Goal: Communication & Community: Answer question/provide support

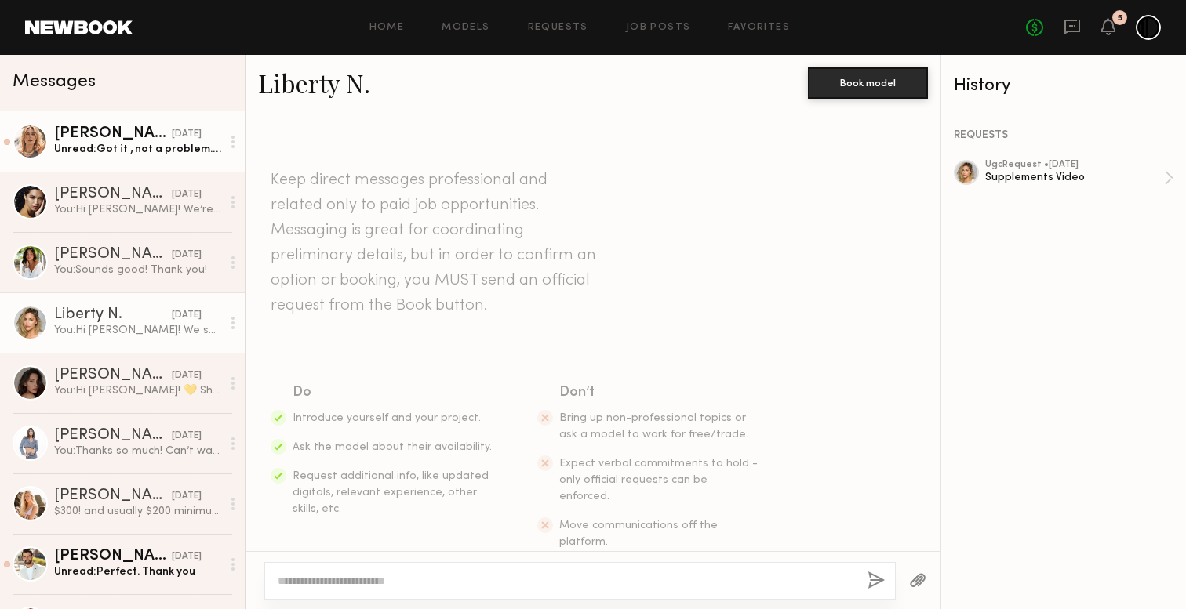
scroll to position [1932, 0]
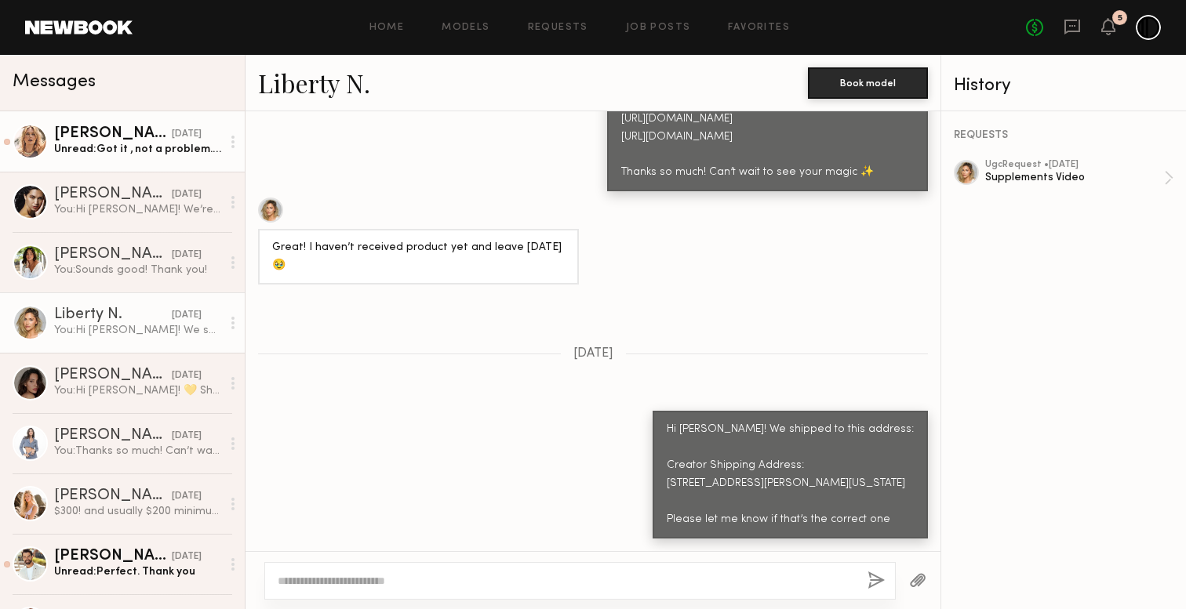
click at [121, 150] on div "Unread: Got it , not a problem. I will fill it [DATE] and it’s ready by [DATE] …" at bounding box center [137, 149] width 167 height 15
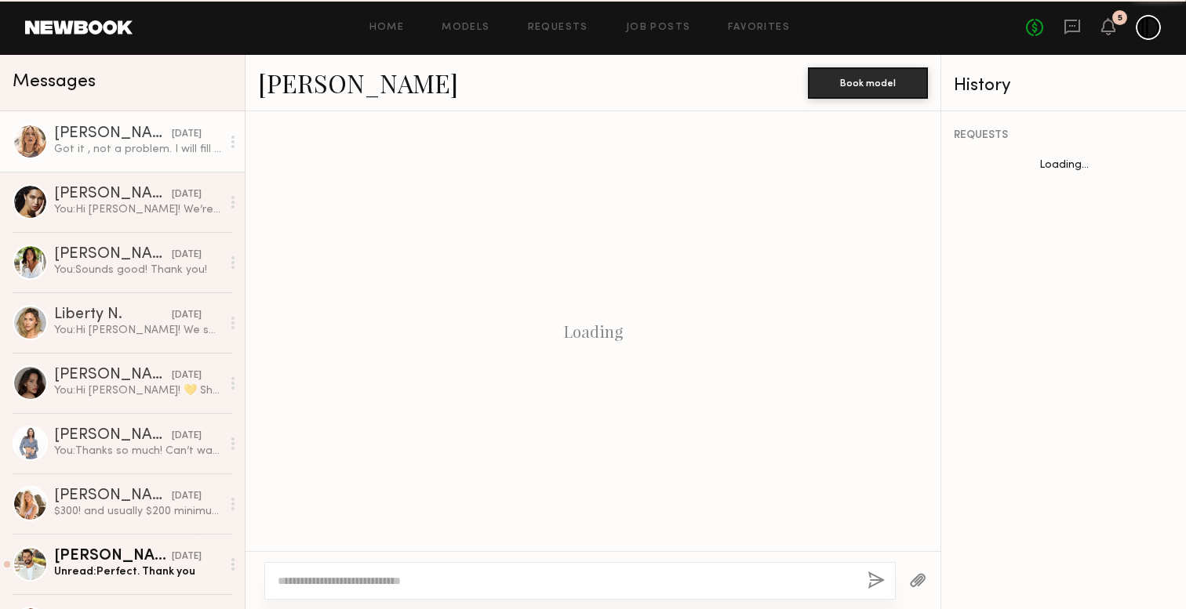
scroll to position [1504, 0]
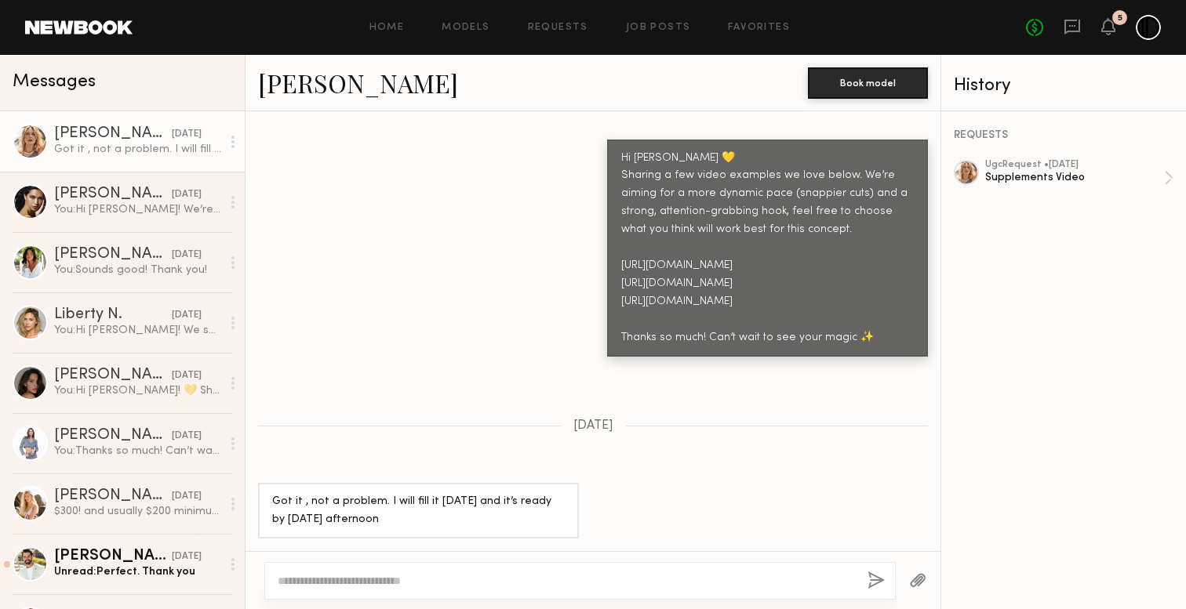
click at [484, 578] on textarea at bounding box center [566, 581] width 577 height 16
type textarea "**********"
click at [877, 581] on button "button" at bounding box center [875, 582] width 17 height 20
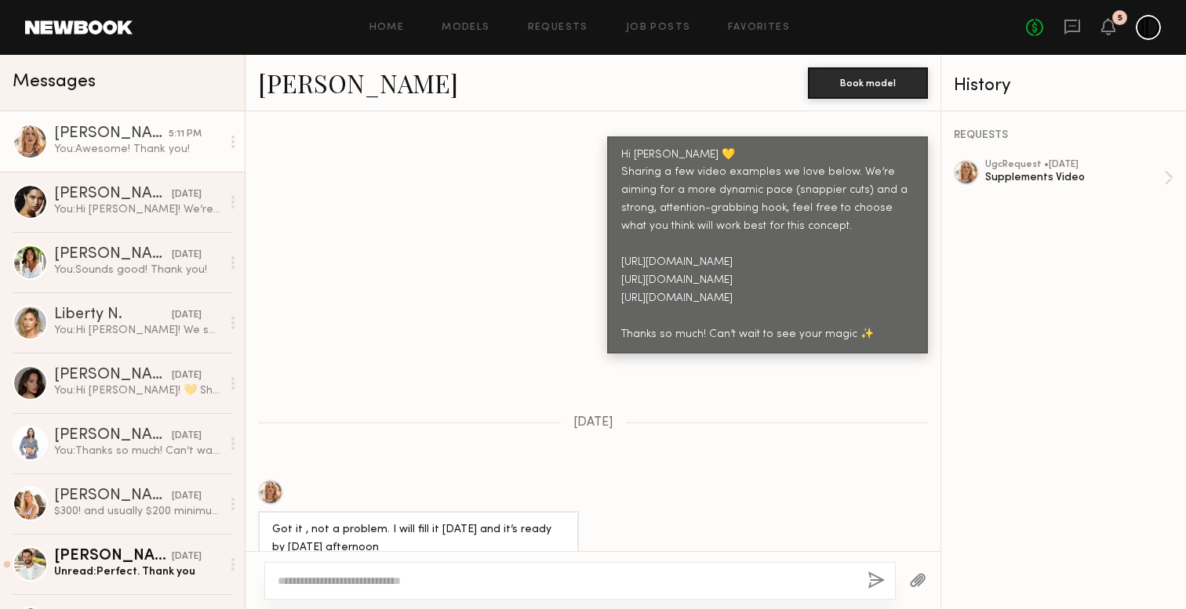
scroll to position [1699, 0]
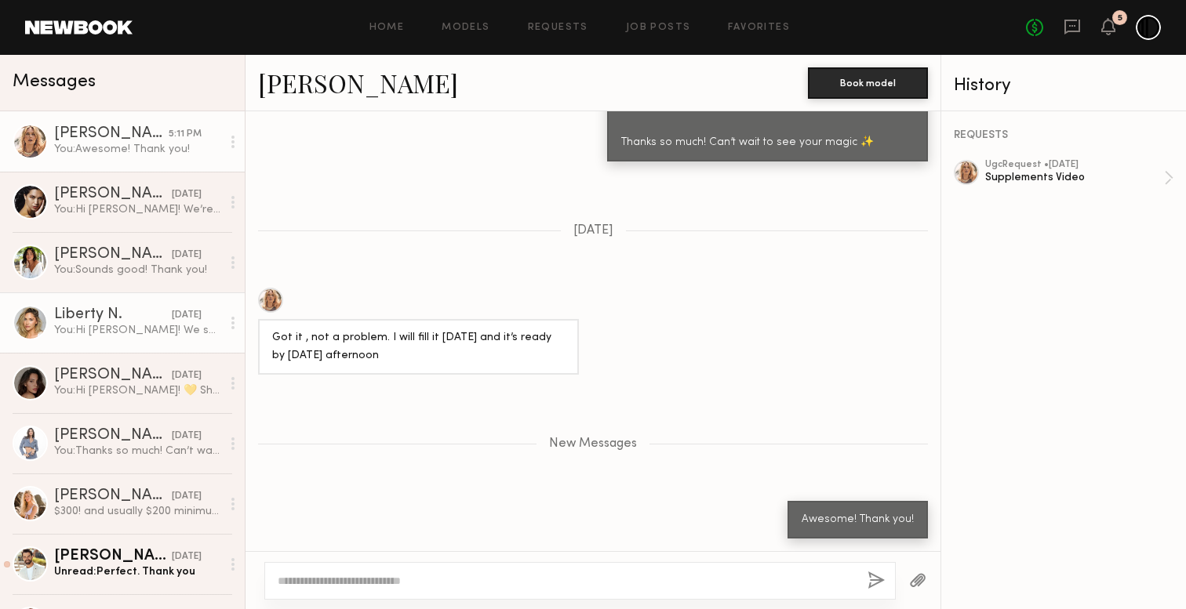
click at [102, 332] on div "You: Hi [PERSON_NAME]! We shipped to this address: Creator Shipping Address: [S…" at bounding box center [137, 330] width 167 height 15
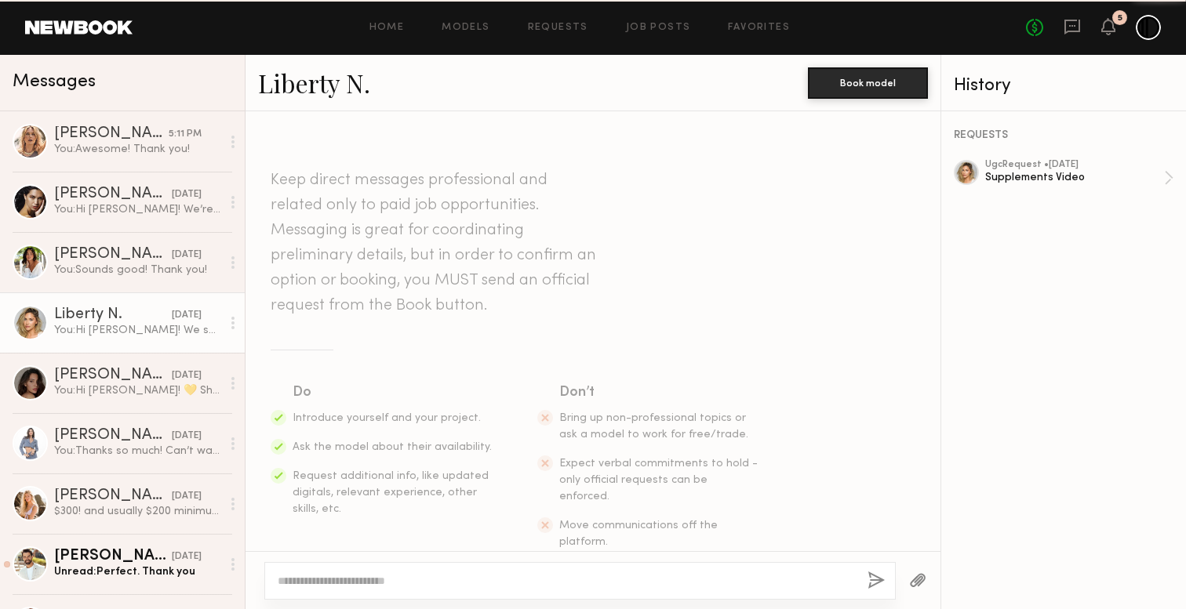
scroll to position [1932, 0]
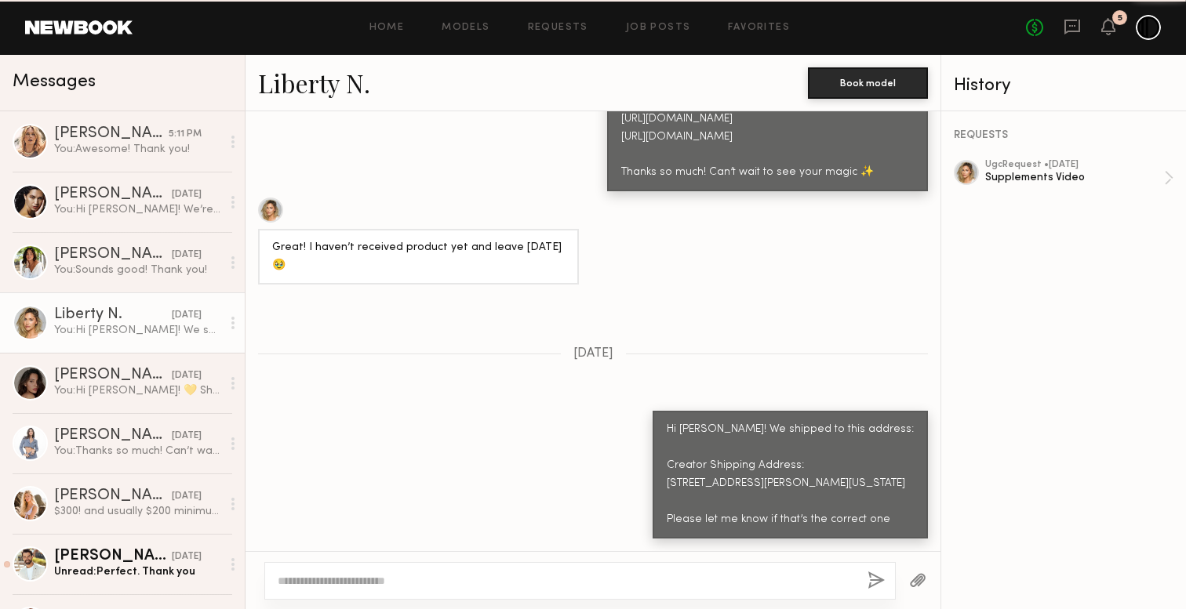
click at [102, 332] on div "You: Hi [PERSON_NAME]! We shipped to this address: Creator Shipping Address: [S…" at bounding box center [137, 330] width 167 height 15
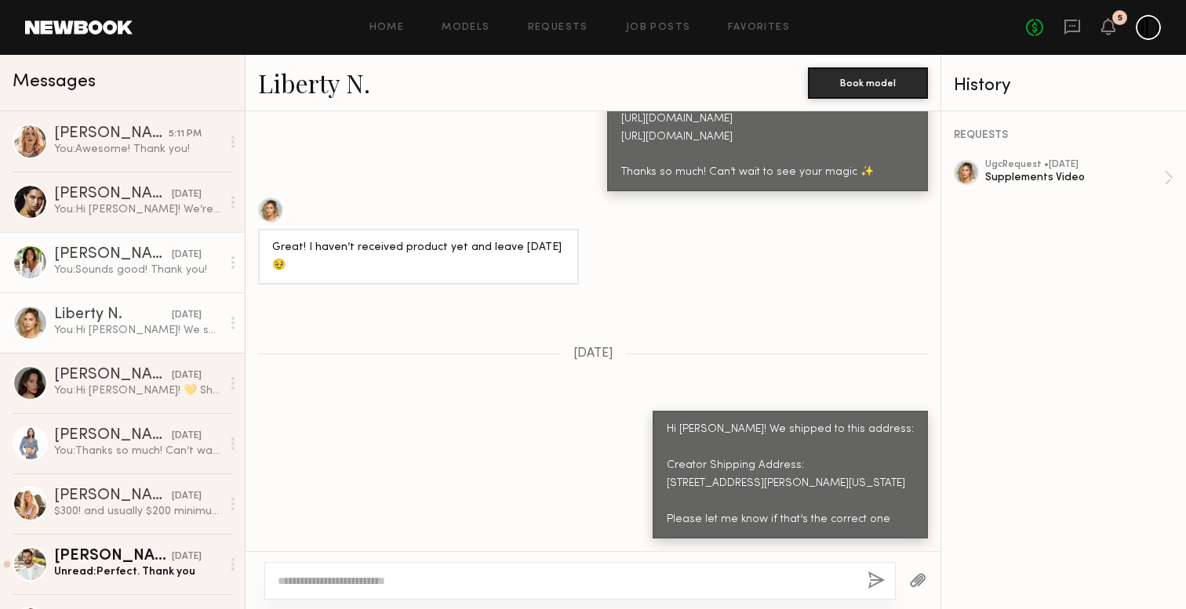
click at [129, 261] on div "[PERSON_NAME]" at bounding box center [113, 255] width 118 height 16
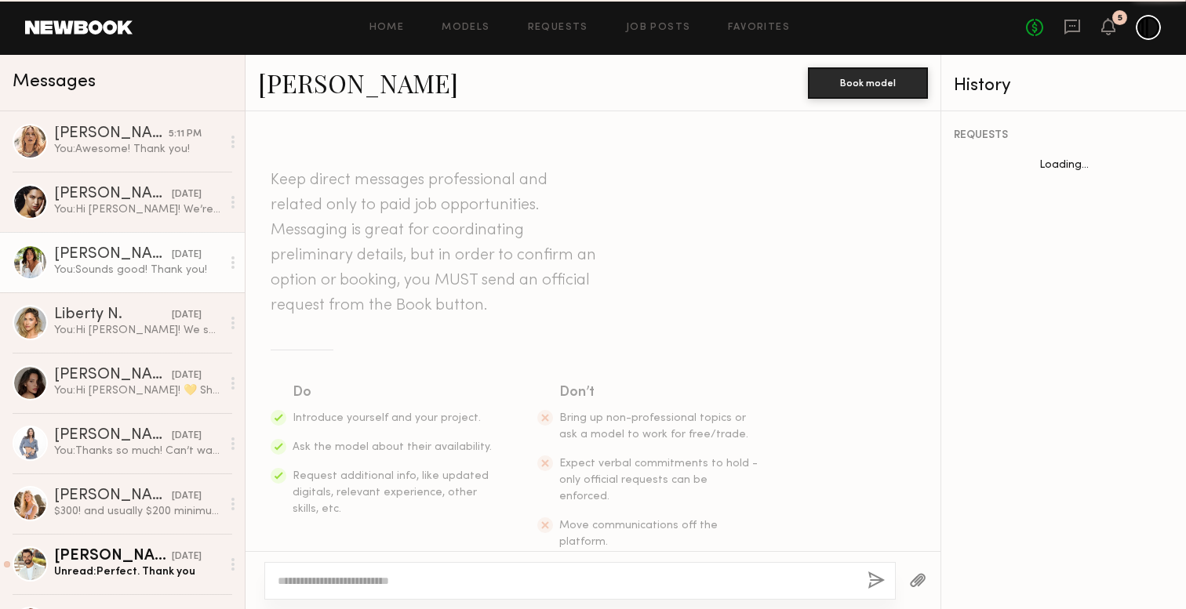
scroll to position [2016, 0]
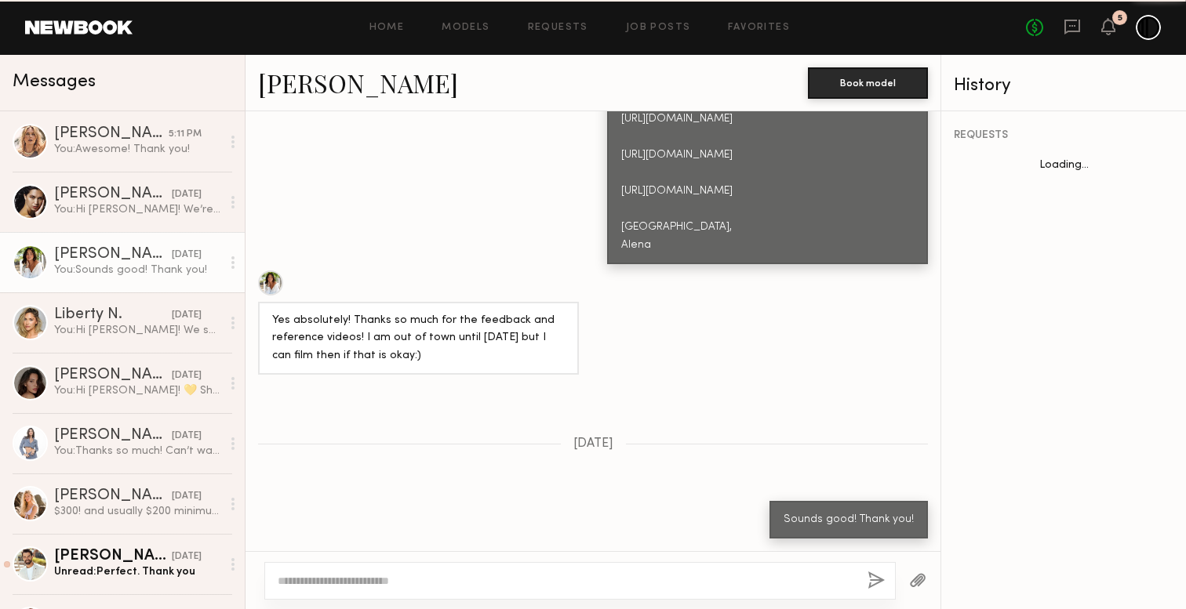
click at [125, 291] on link "[PERSON_NAME] [DATE] You: Sounds good! Thank you!" at bounding box center [122, 262] width 245 height 60
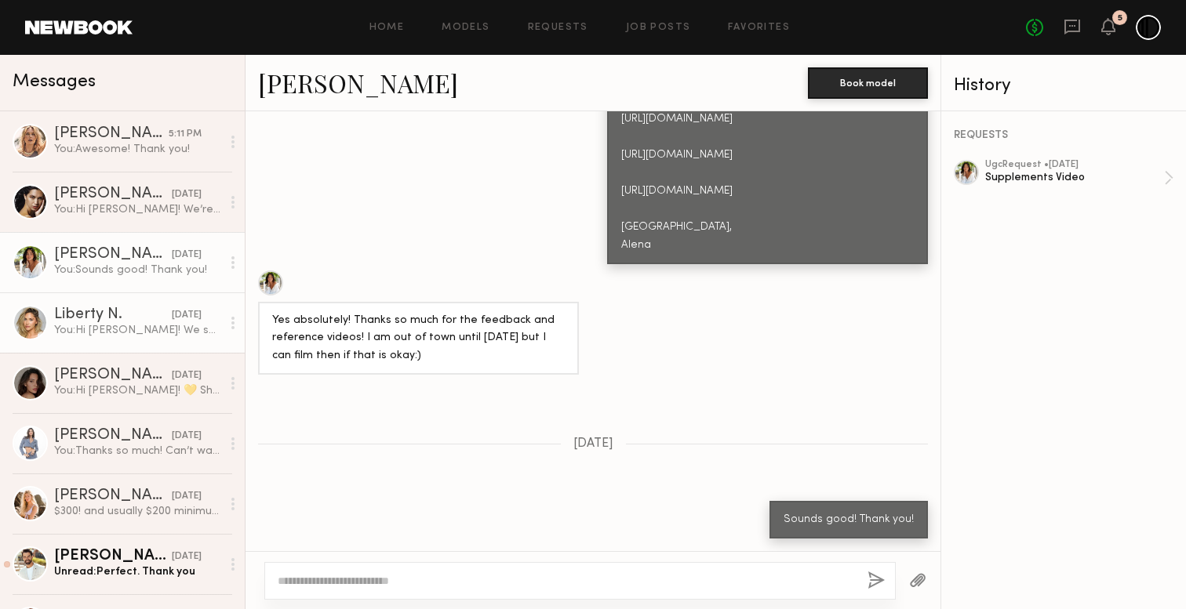
click at [122, 310] on div "Liberty N." at bounding box center [113, 315] width 118 height 16
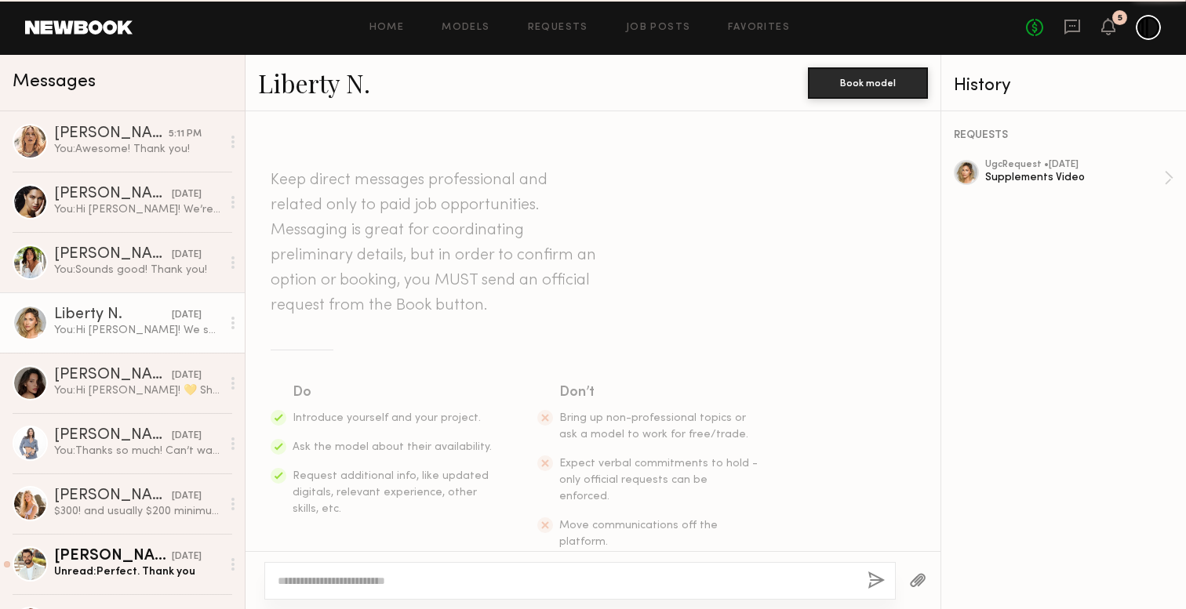
scroll to position [1932, 0]
